Goal: Check status: Check status

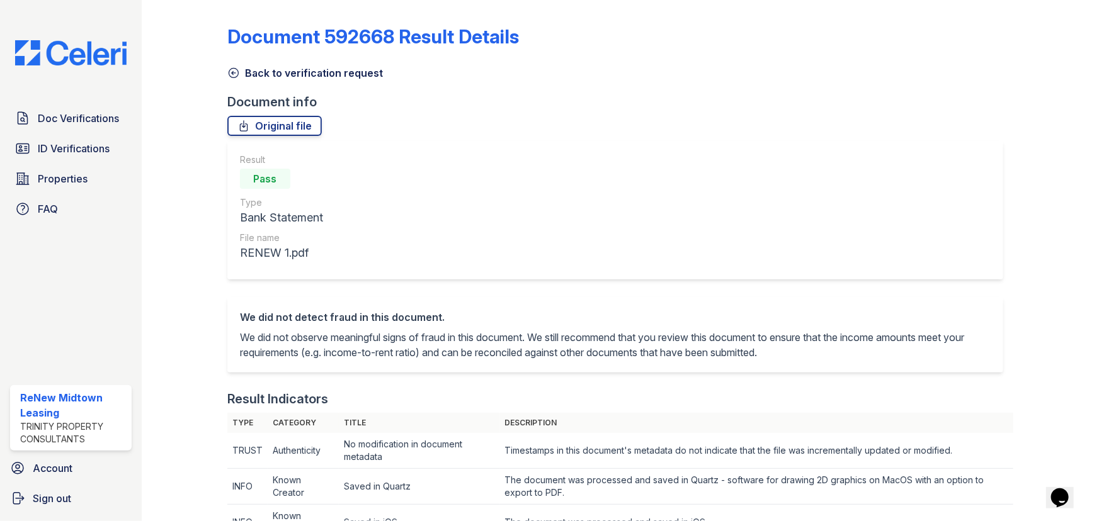
click at [233, 74] on icon at bounding box center [233, 73] width 13 height 13
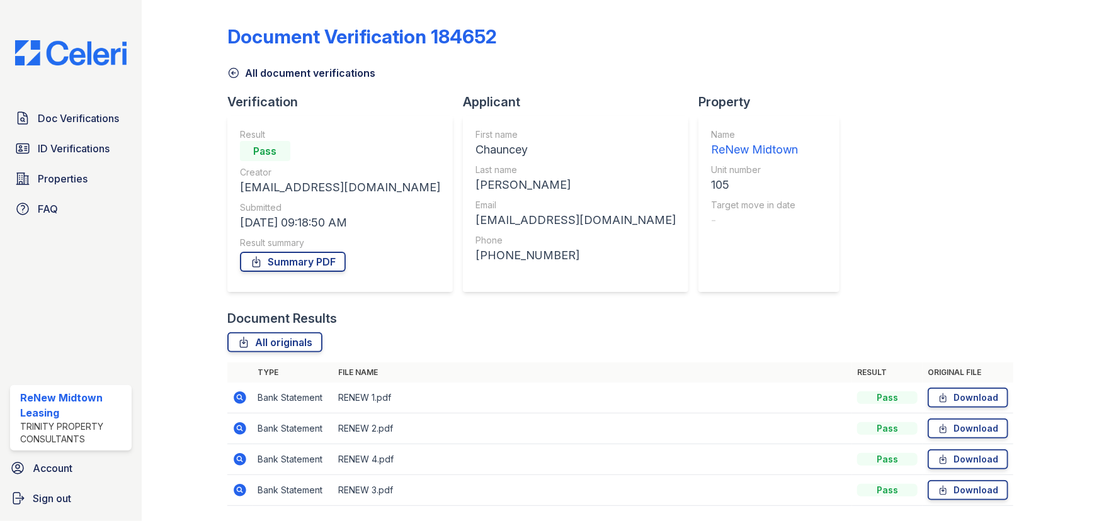
click at [239, 429] on icon at bounding box center [238, 427] width 3 height 3
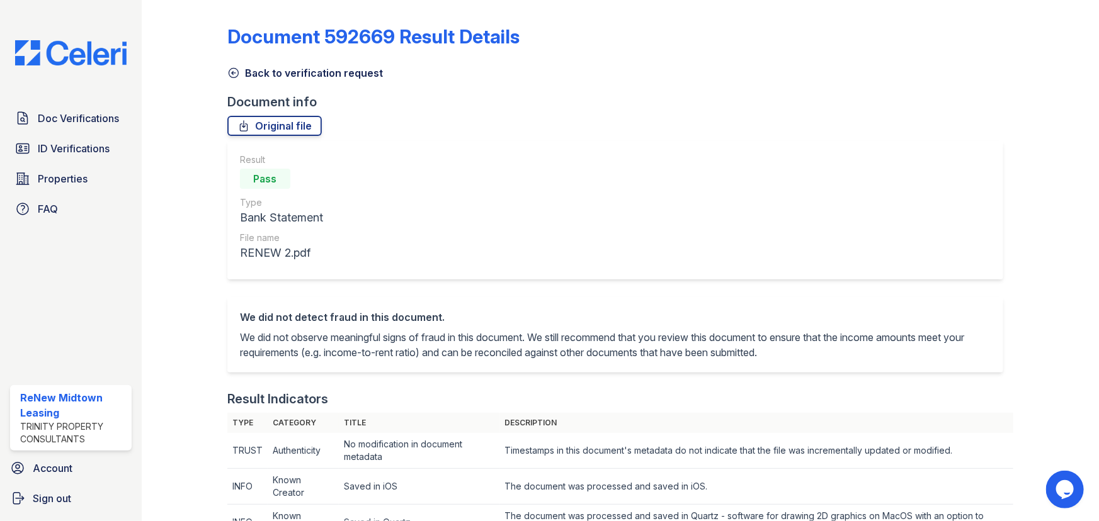
click at [235, 76] on icon at bounding box center [233, 73] width 13 height 13
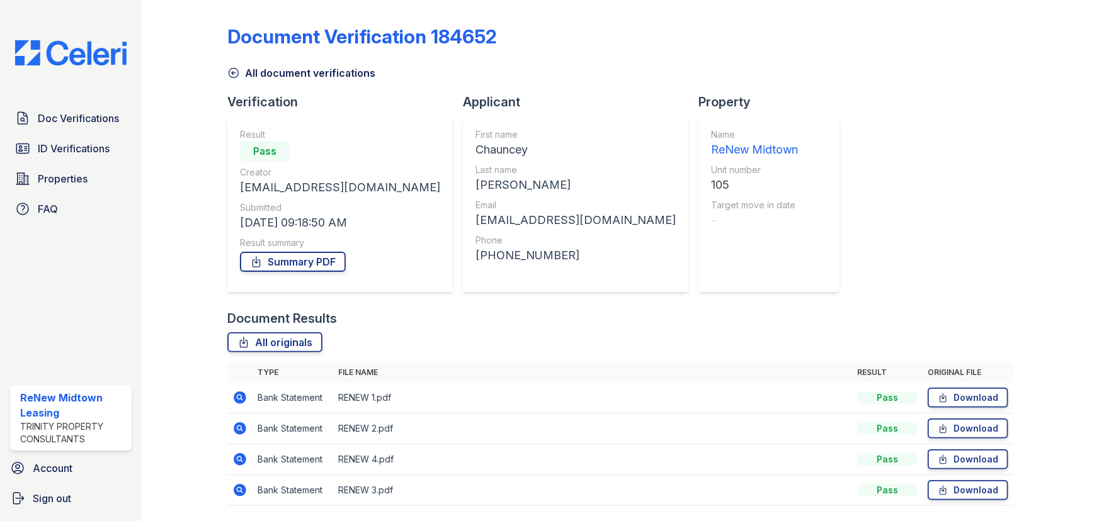
click at [241, 457] on icon at bounding box center [240, 459] width 13 height 13
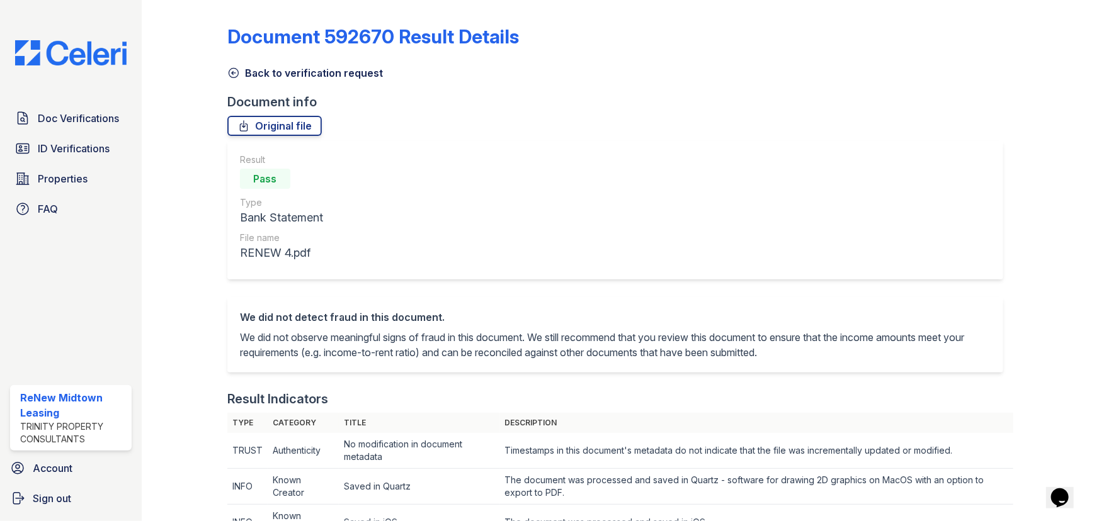
click at [234, 73] on icon at bounding box center [233, 73] width 9 height 9
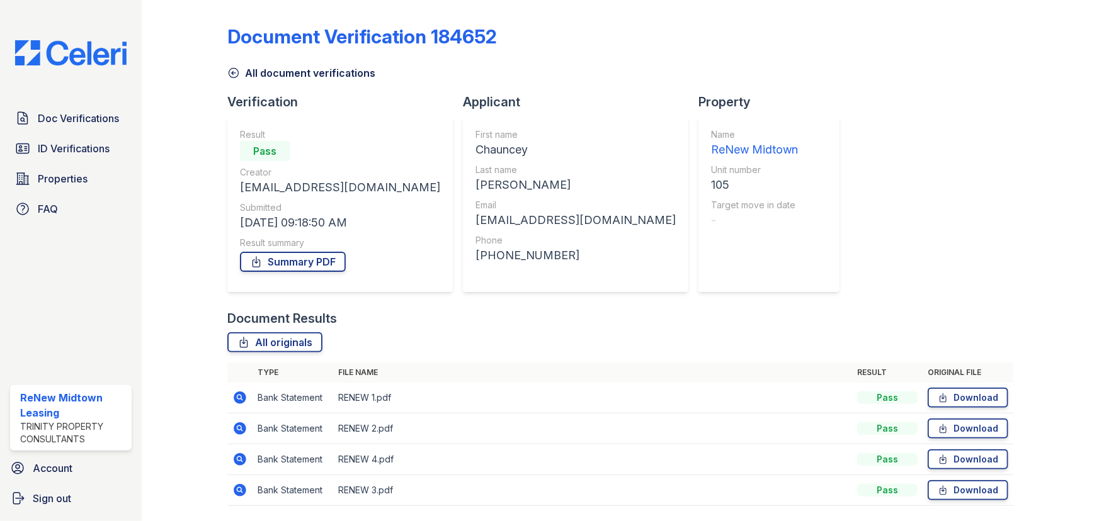
click at [239, 492] on icon at bounding box center [240, 490] width 13 height 13
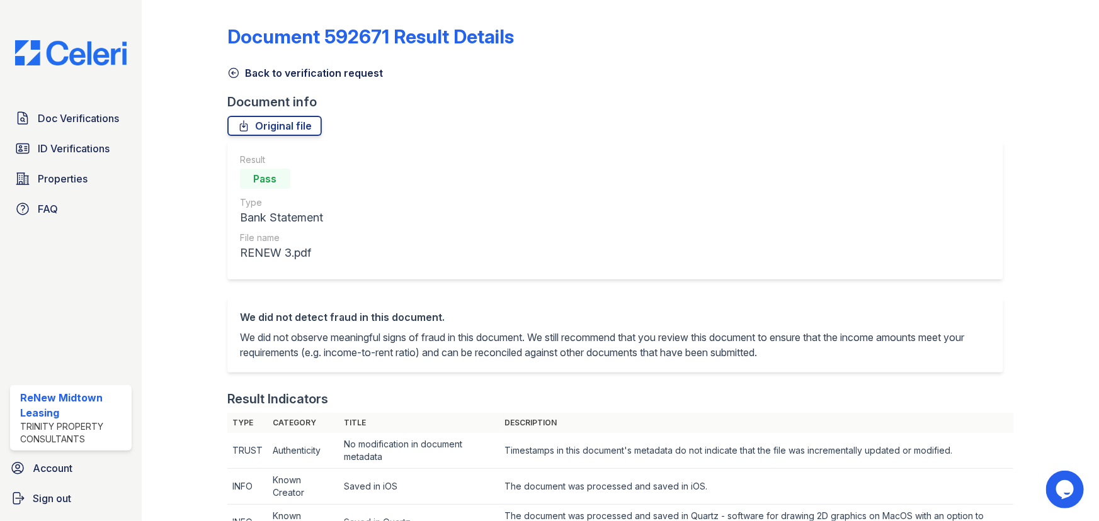
click at [265, 77] on link "Back to verification request" at bounding box center [304, 72] width 155 height 15
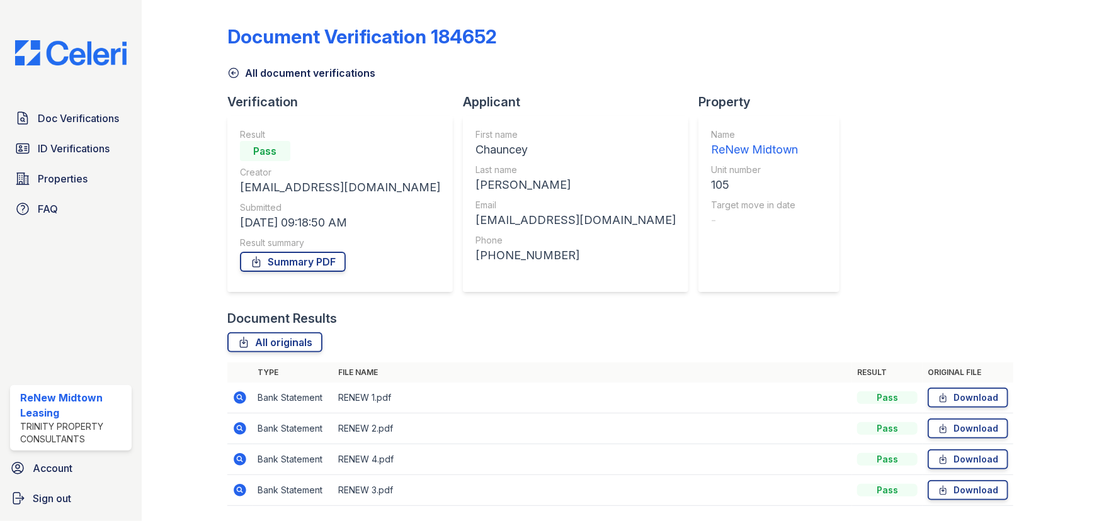
click at [240, 464] on icon at bounding box center [240, 459] width 13 height 13
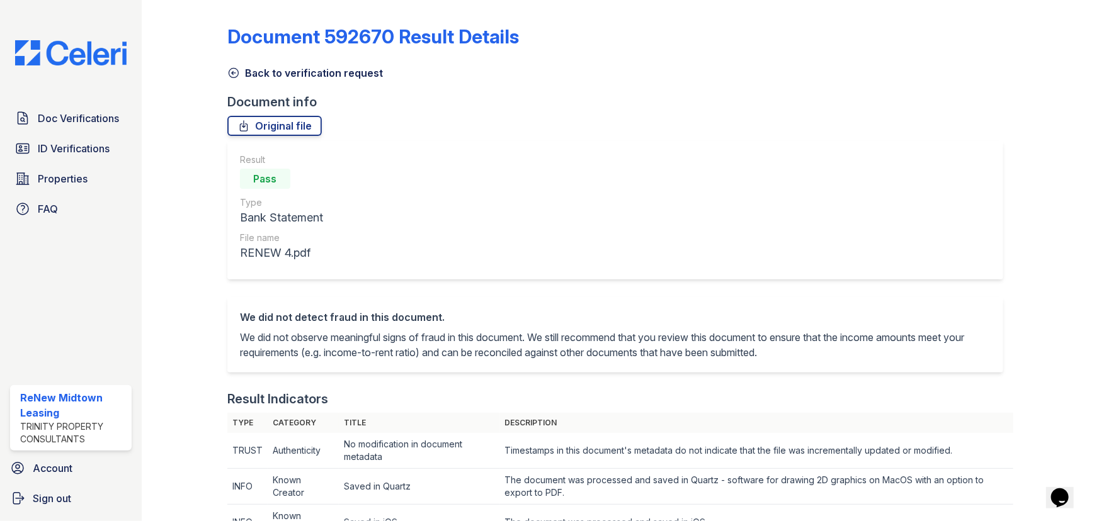
click at [235, 73] on icon at bounding box center [233, 73] width 9 height 9
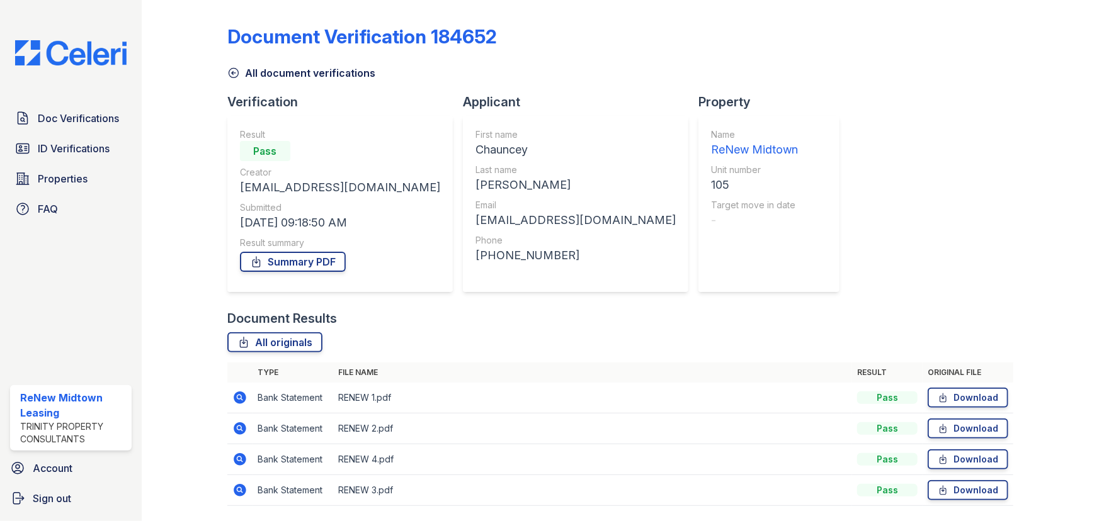
click at [234, 428] on icon at bounding box center [240, 428] width 13 height 13
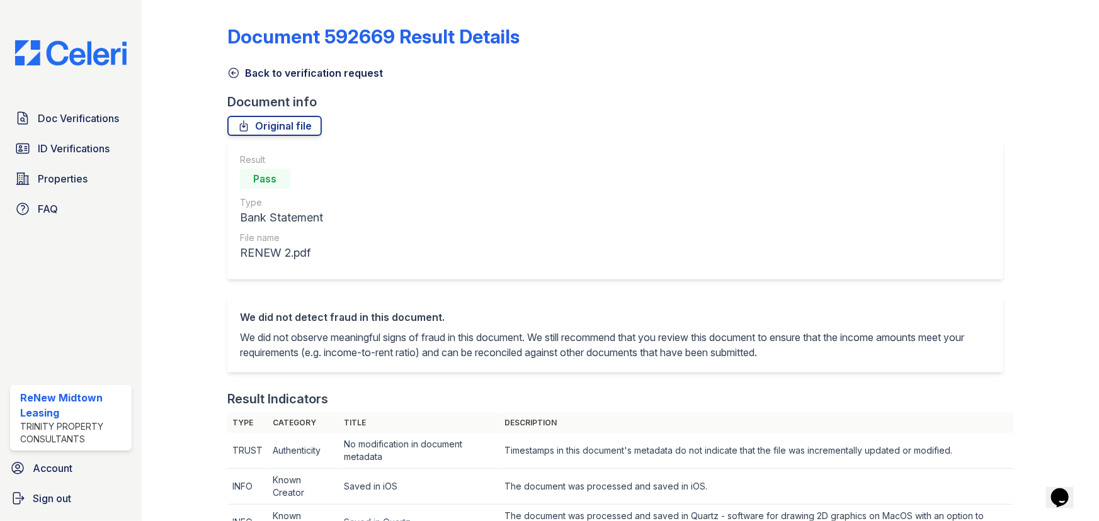
click at [228, 78] on icon at bounding box center [233, 73] width 13 height 13
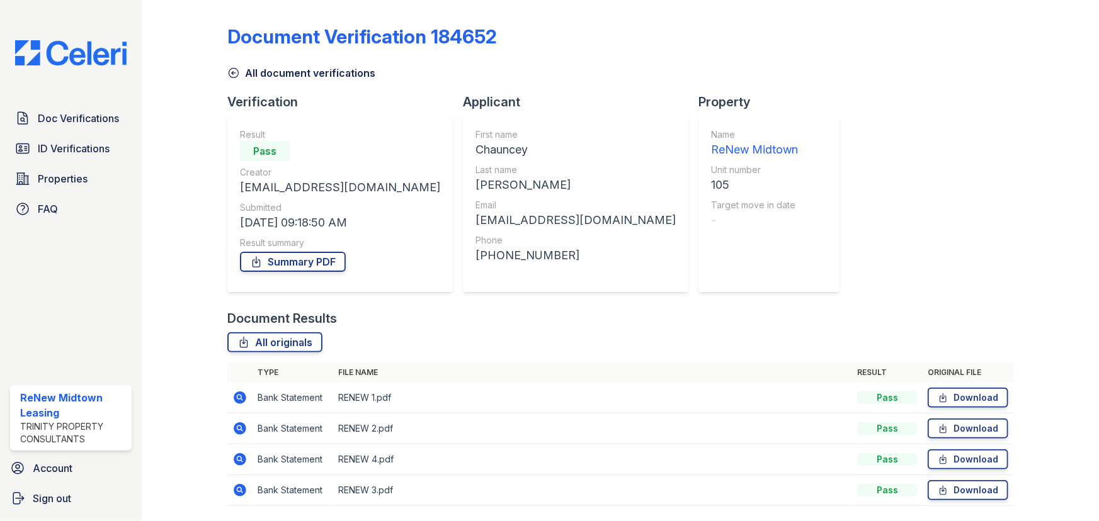
click at [234, 394] on icon at bounding box center [240, 398] width 13 height 13
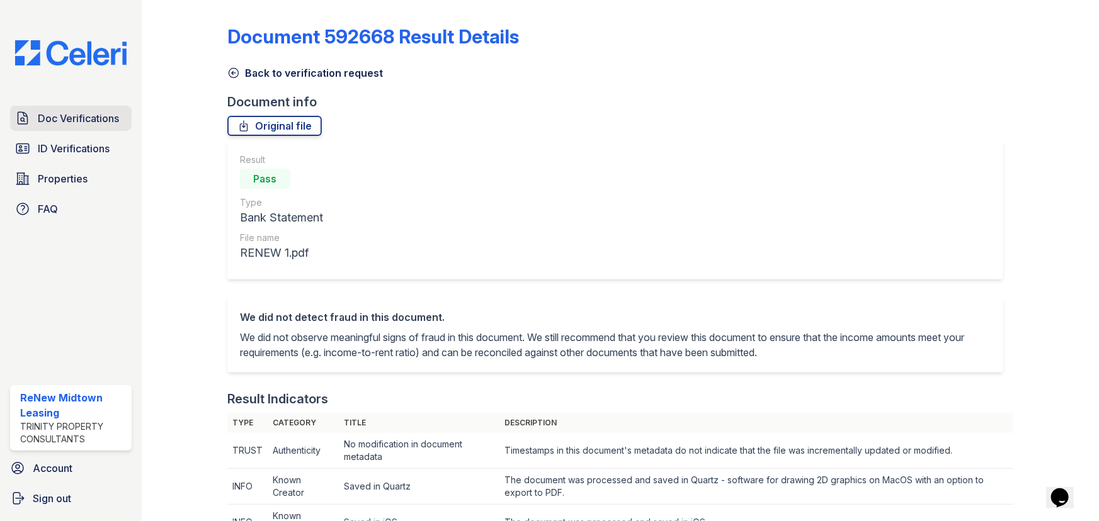
click at [101, 122] on span "Doc Verifications" at bounding box center [78, 118] width 81 height 15
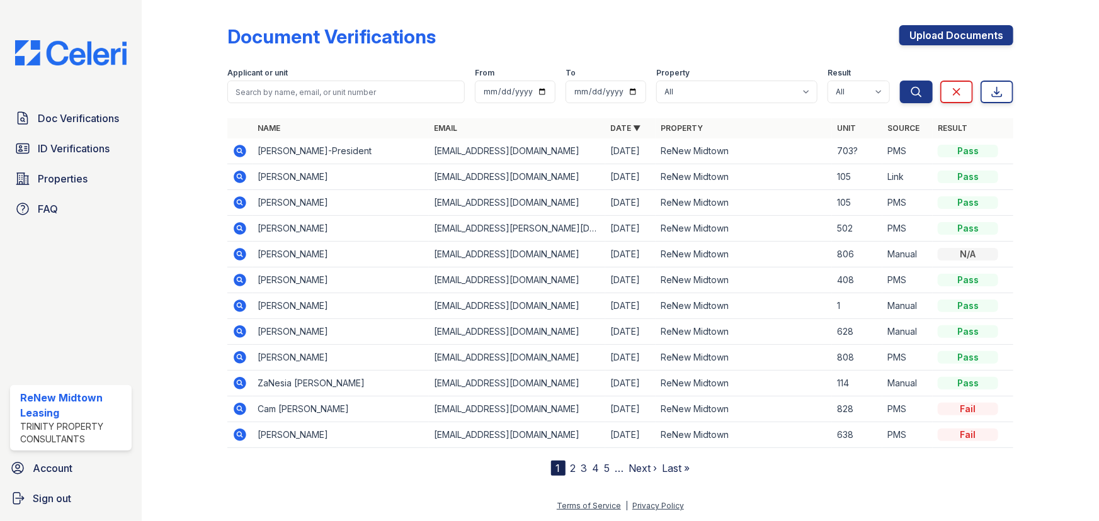
click at [235, 157] on icon at bounding box center [239, 151] width 15 height 15
